Goal: Information Seeking & Learning: Find specific fact

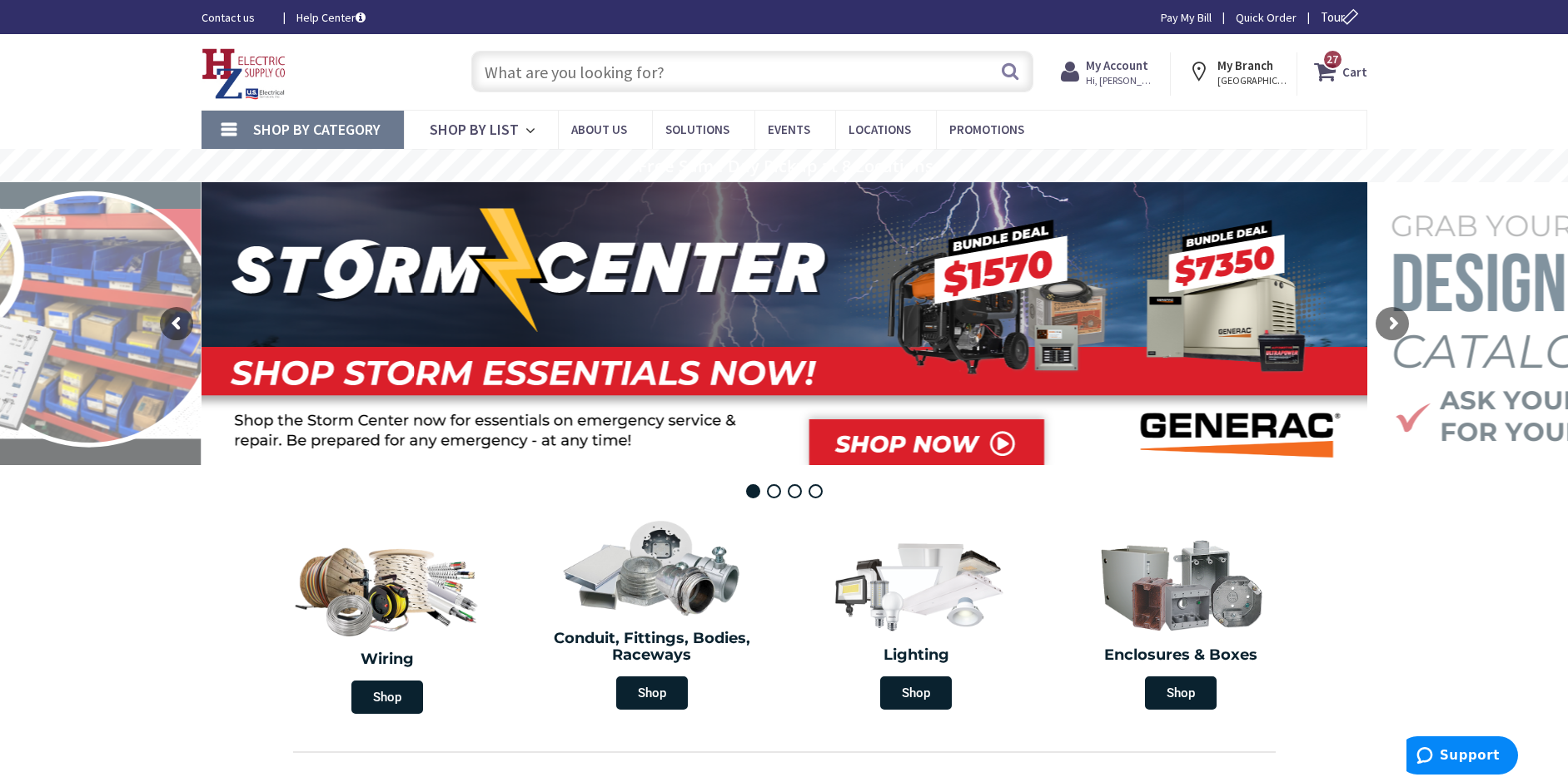
click at [552, 67] on input "text" at bounding box center [753, 71] width 562 height 41
click at [764, 73] on input "text" at bounding box center [753, 71] width 562 height 41
click at [584, 82] on input "text" at bounding box center [753, 71] width 562 height 41
click at [798, 80] on input "text" at bounding box center [753, 71] width 562 height 41
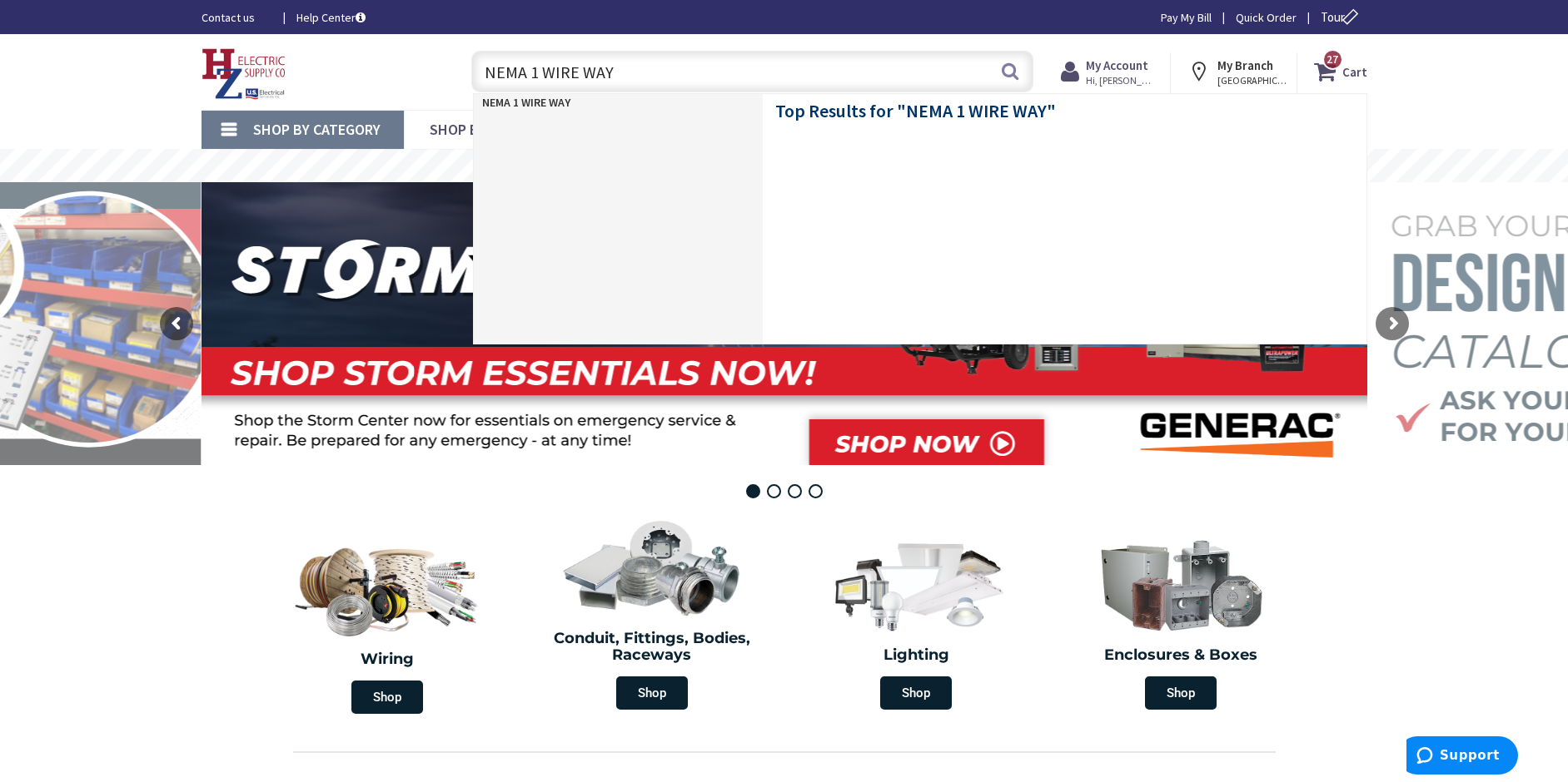
type input "NEMA 1 WIRE WAY"
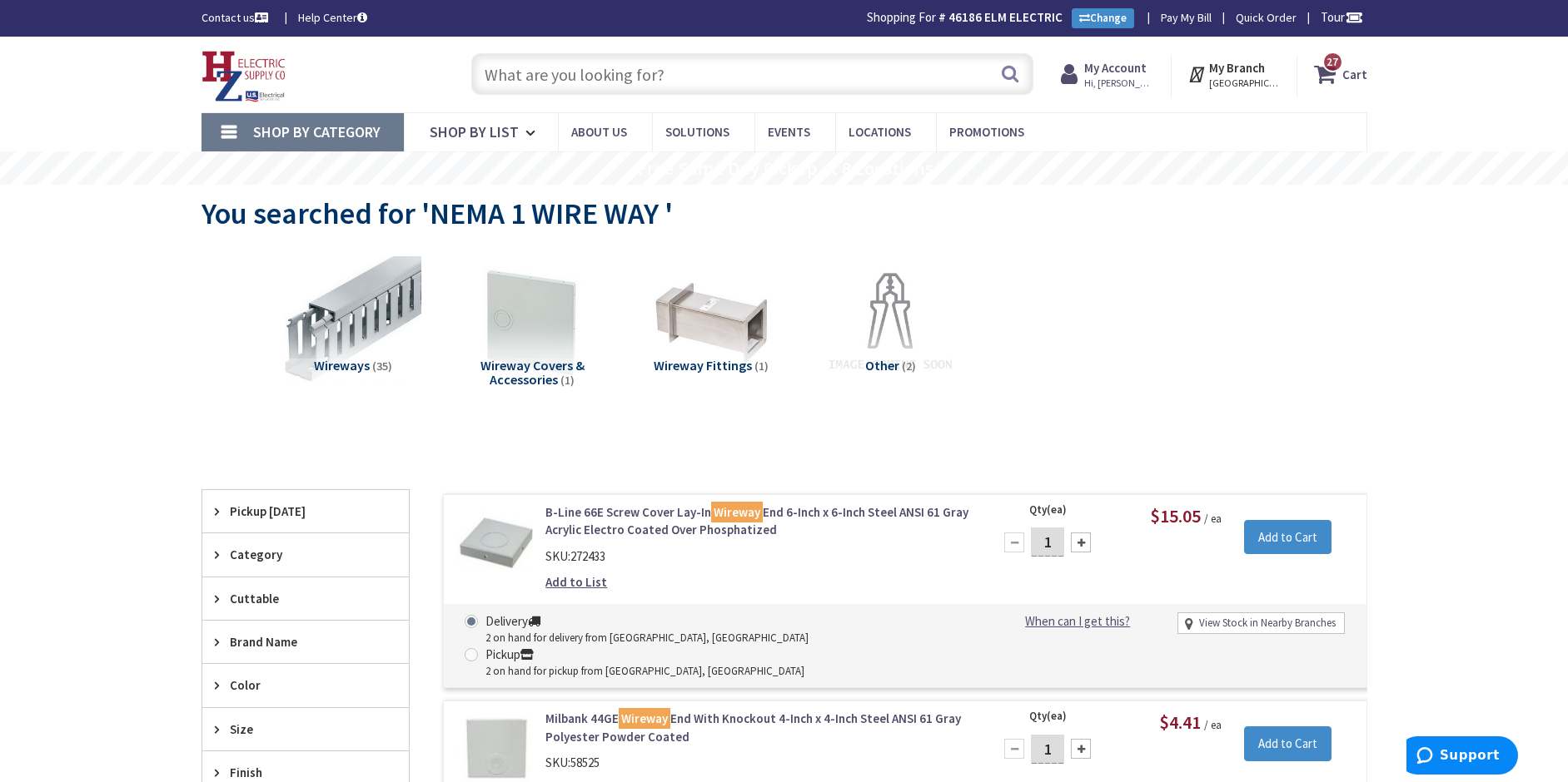
click at [619, 74] on input "text" at bounding box center [753, 74] width 562 height 41
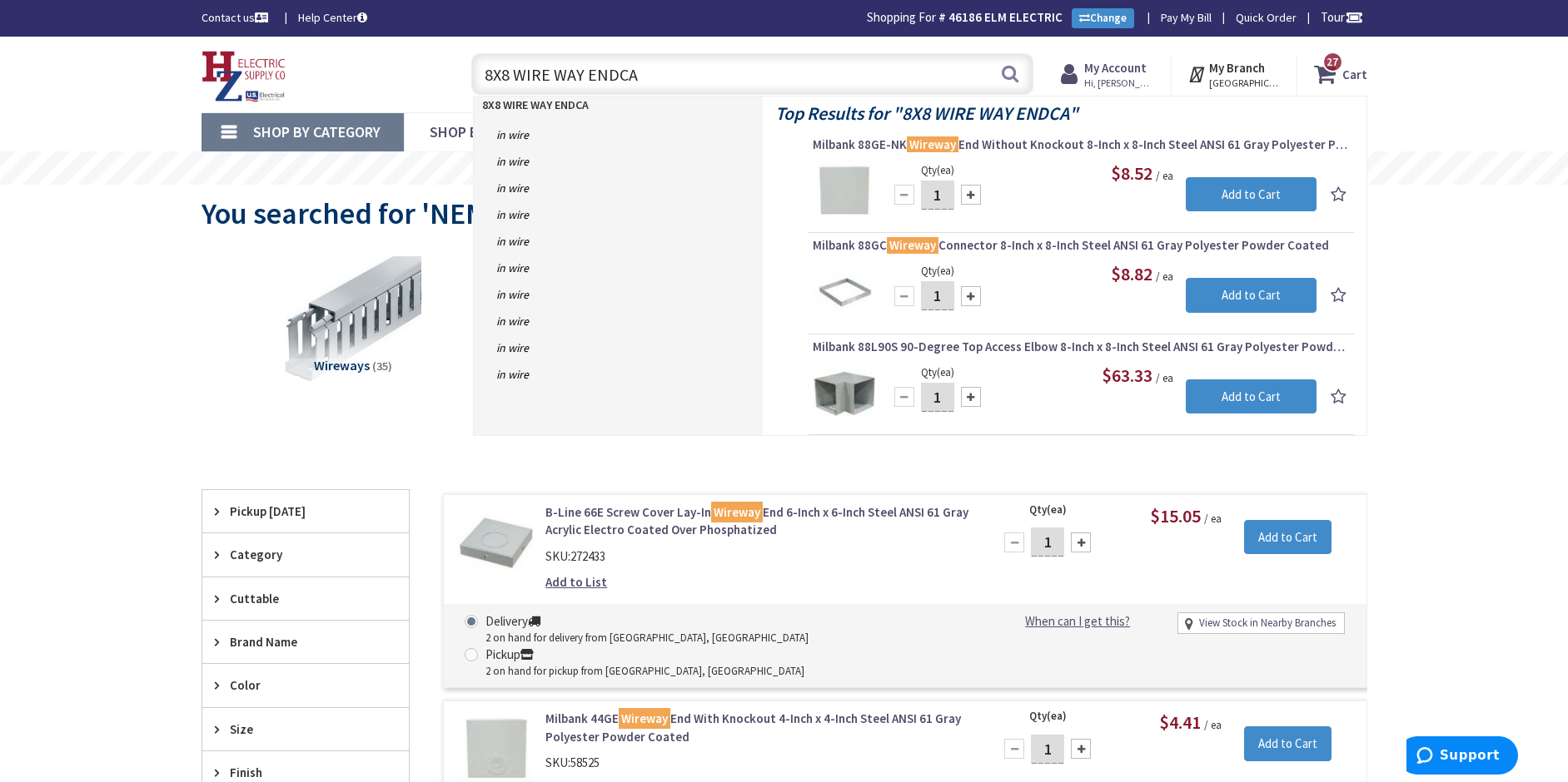
type input "8X8 WIRE WAY ENDCA"
